Goal: Task Accomplishment & Management: Manage account settings

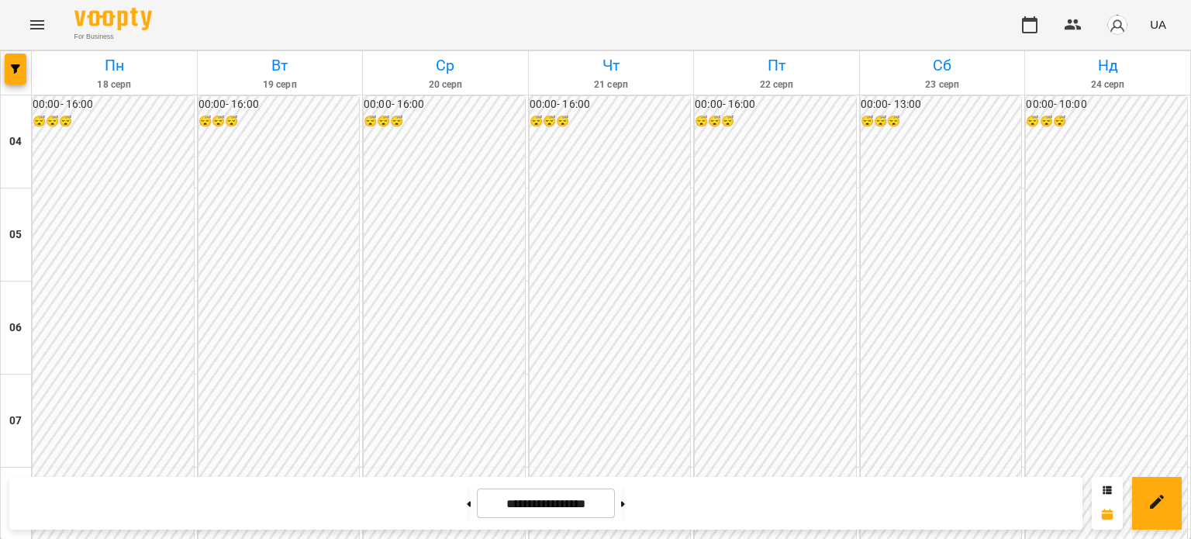
scroll to position [1300, 0]
click at [467, 509] on button at bounding box center [469, 503] width 4 height 34
type input "**********"
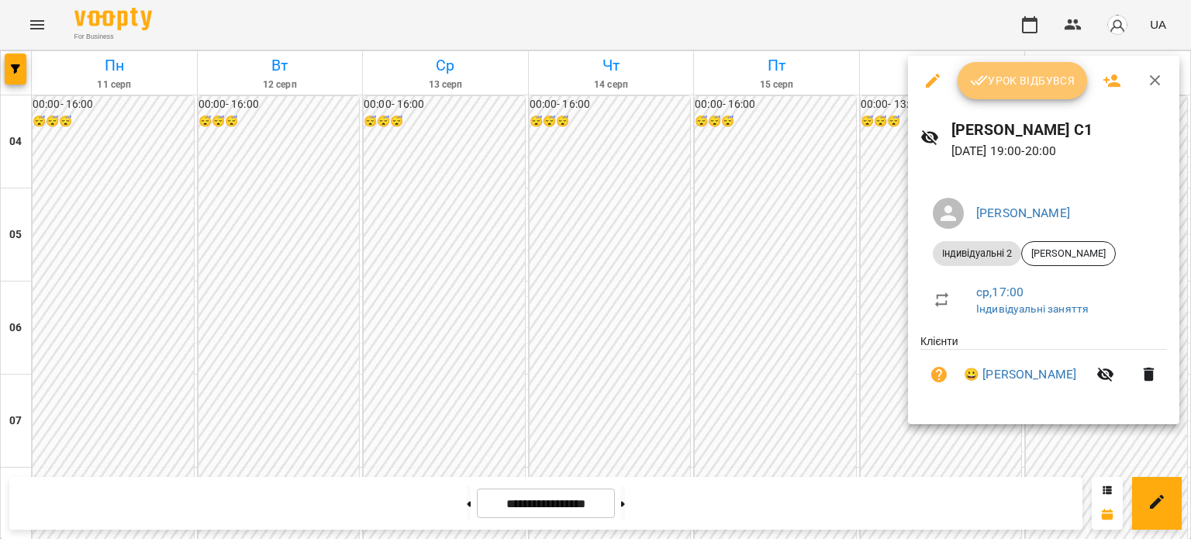
click at [1003, 64] on button "Урок відбувся" at bounding box center [1023, 80] width 130 height 37
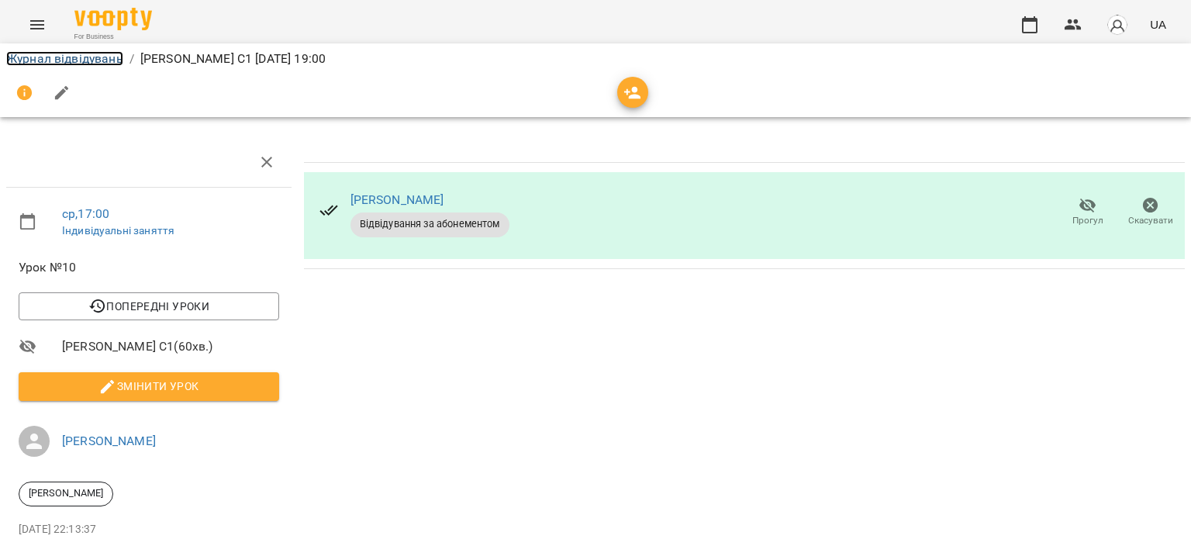
click at [102, 62] on link "Журнал відвідувань" at bounding box center [64, 58] width 117 height 15
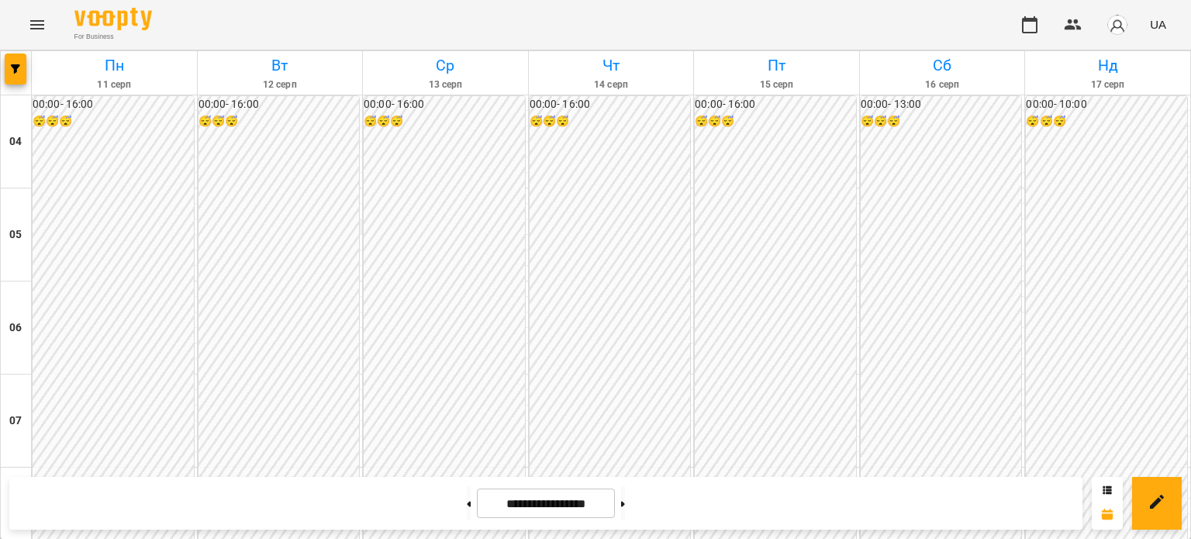
scroll to position [1286, 0]
